Goal: Task Accomplishment & Management: Manage account settings

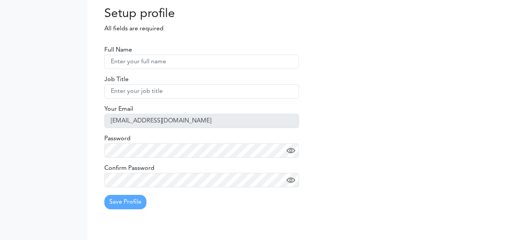
click at [181, 66] on input "text" at bounding box center [201, 62] width 195 height 14
type input "testUser1"
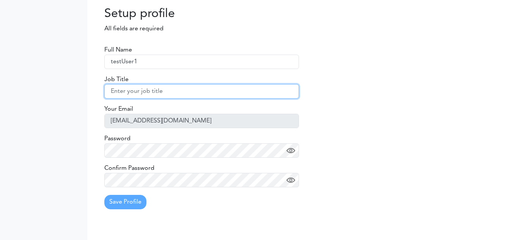
click at [176, 93] on input "text" at bounding box center [201, 91] width 195 height 14
type input "QA"
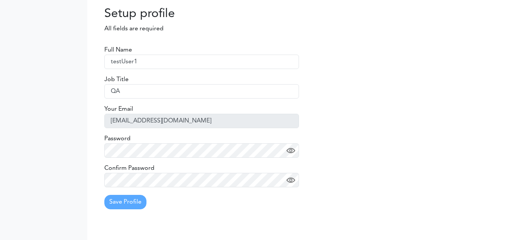
click at [161, 158] on div "Password" at bounding box center [201, 146] width 195 height 24
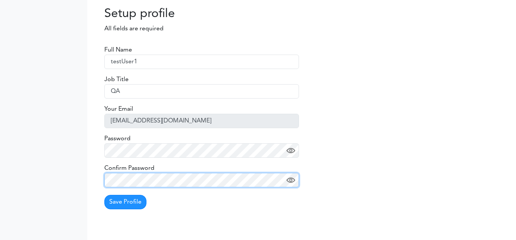
click at [104, 195] on button "Save Profile" at bounding box center [125, 202] width 42 height 14
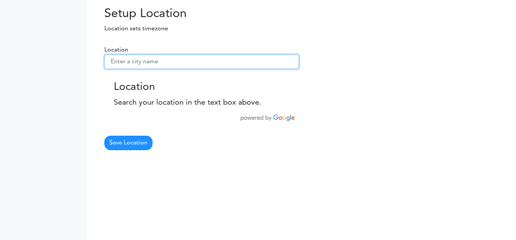
click at [210, 58] on input "text" at bounding box center [201, 62] width 195 height 14
click at [259, 66] on input "text" at bounding box center [201, 62] width 195 height 14
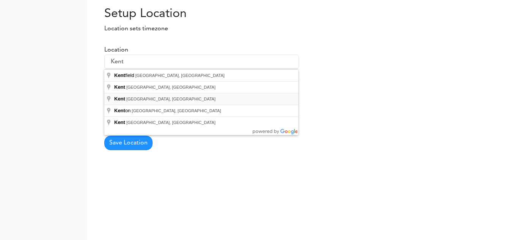
type input "Kent, OH, USA"
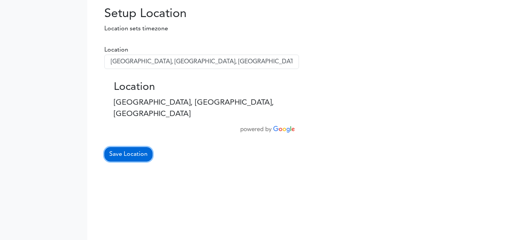
click at [148, 147] on button "Save Location" at bounding box center [128, 154] width 48 height 14
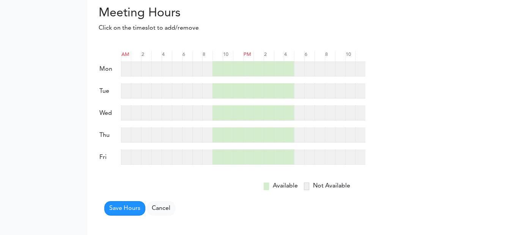
click at [300, 67] on div at bounding box center [299, 68] width 10 height 15
click at [139, 211] on button "Save Hours" at bounding box center [124, 208] width 41 height 14
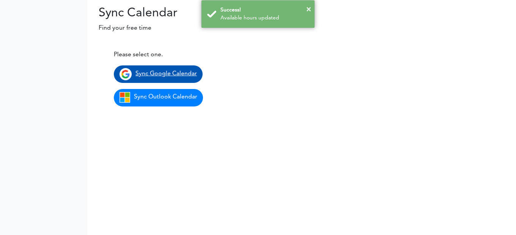
click at [161, 71] on span "Sync Google Calendar" at bounding box center [167, 74] width 62 height 6
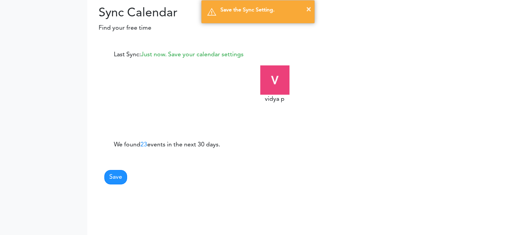
click at [162, 148] on p "We found 23 events in the next 30 days." at bounding box center [202, 144] width 176 height 9
click at [118, 176] on button "Save" at bounding box center [115, 177] width 23 height 14
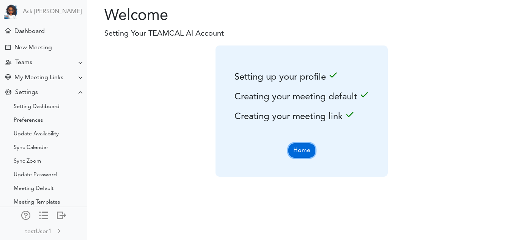
click at [306, 144] on button "Home" at bounding box center [302, 151] width 27 height 14
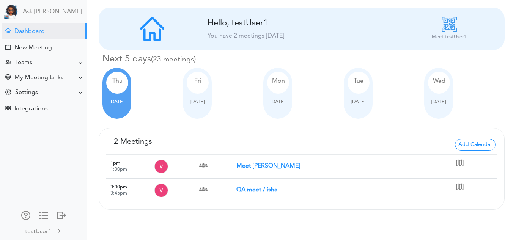
click at [283, 165] on strong "Meet [PERSON_NAME]" at bounding box center [269, 166] width 64 height 6
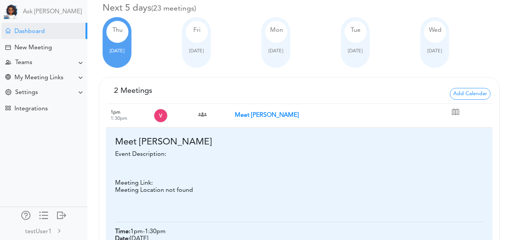
scroll to position [50, 0]
